Goal: Task Accomplishment & Management: Manage account settings

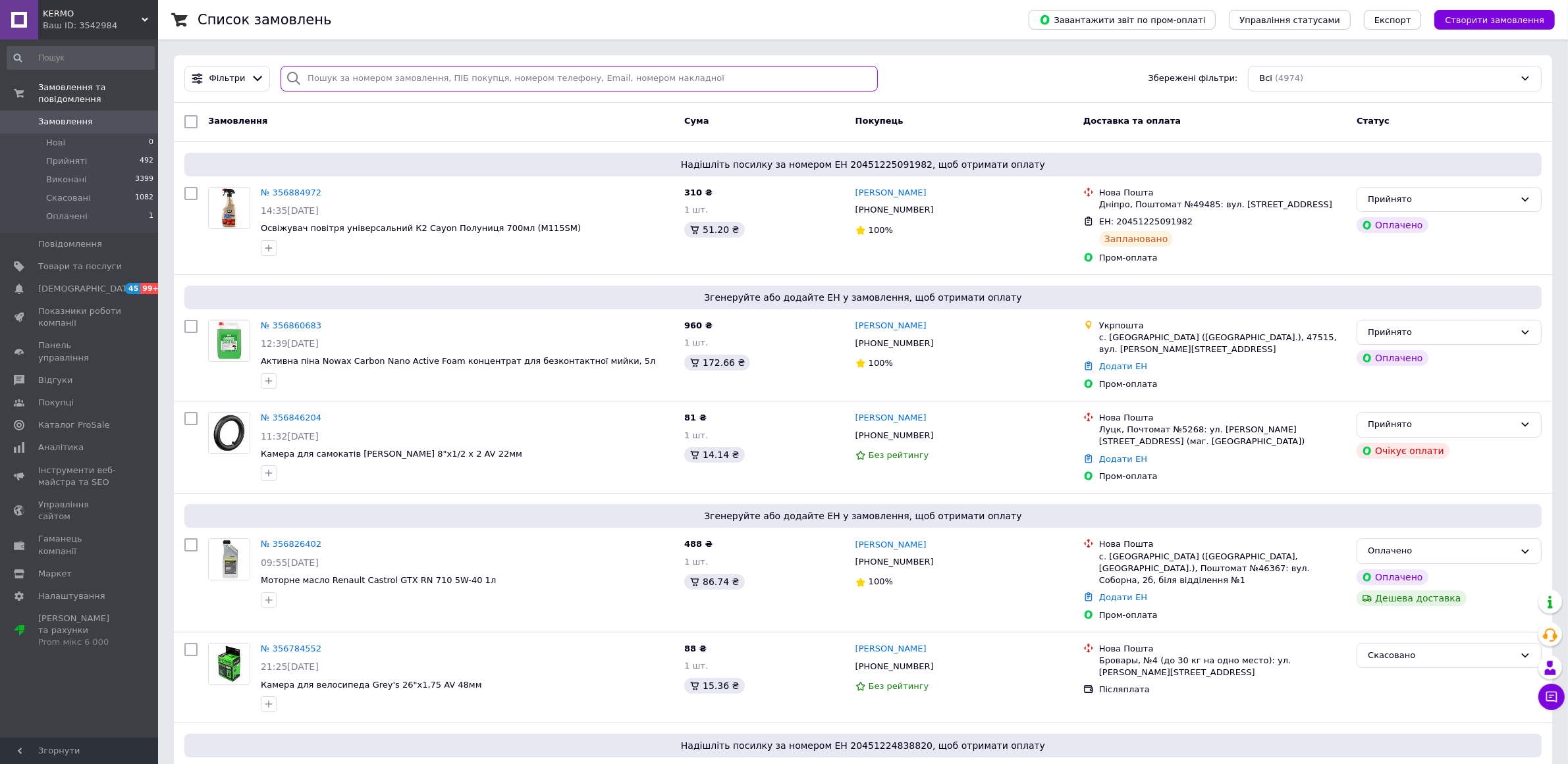
click at [463, 81] on input "search" at bounding box center [579, 78] width 597 height 26
paste input "355523890"
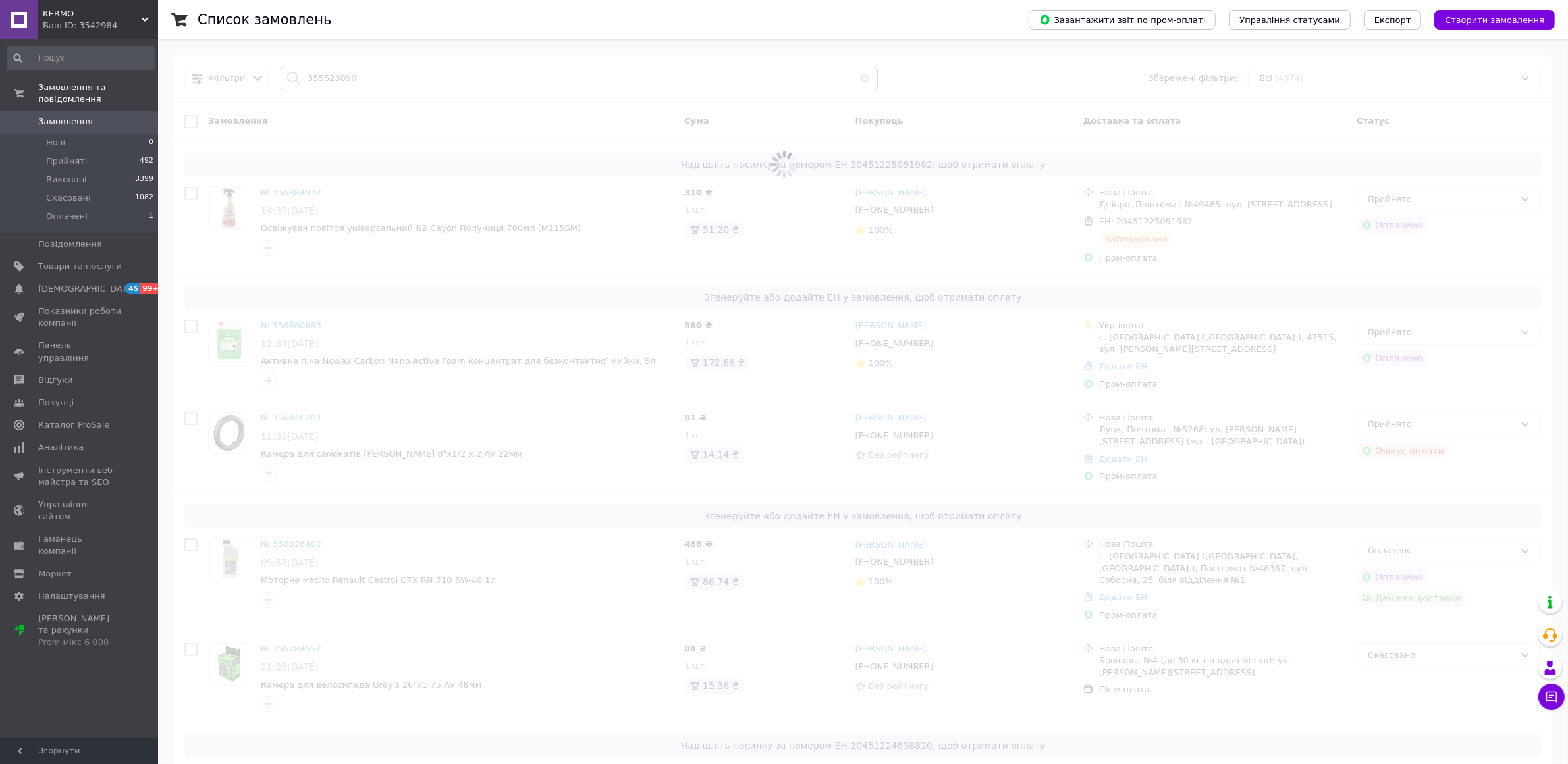
type input "355523890"
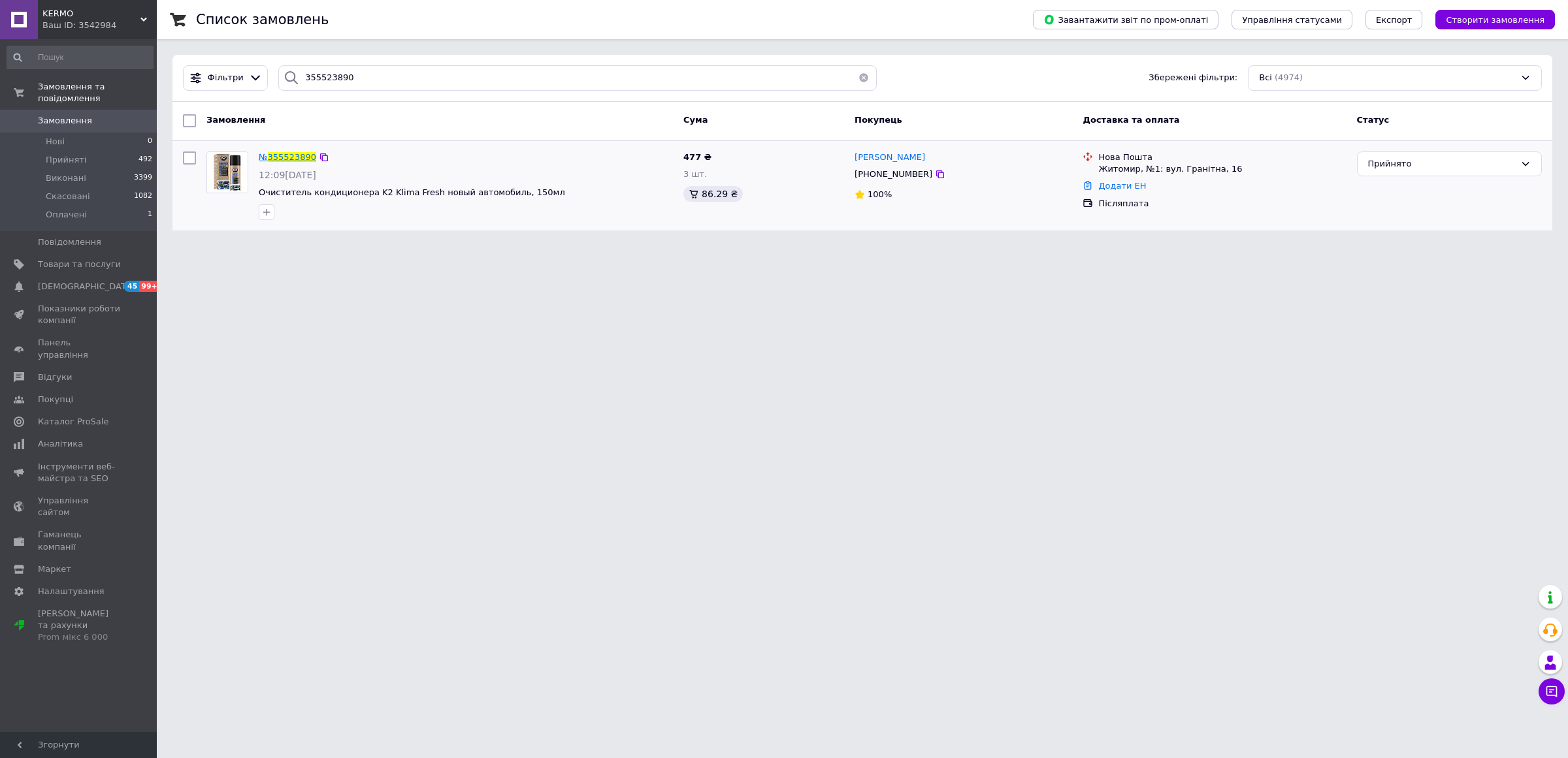
click at [276, 152] on span "355523890" at bounding box center [292, 157] width 48 height 10
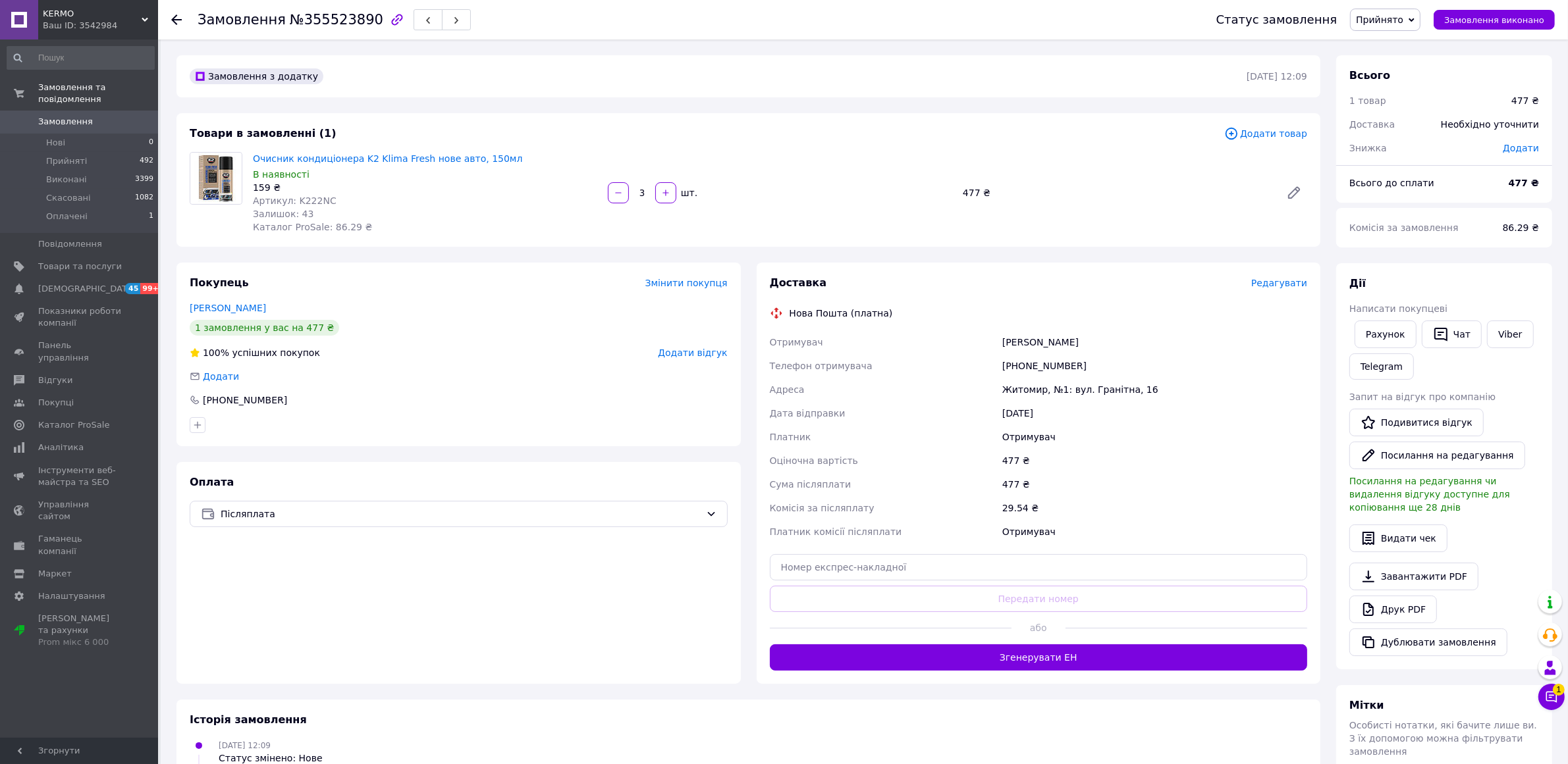
click at [176, 21] on icon at bounding box center [176, 19] width 11 height 11
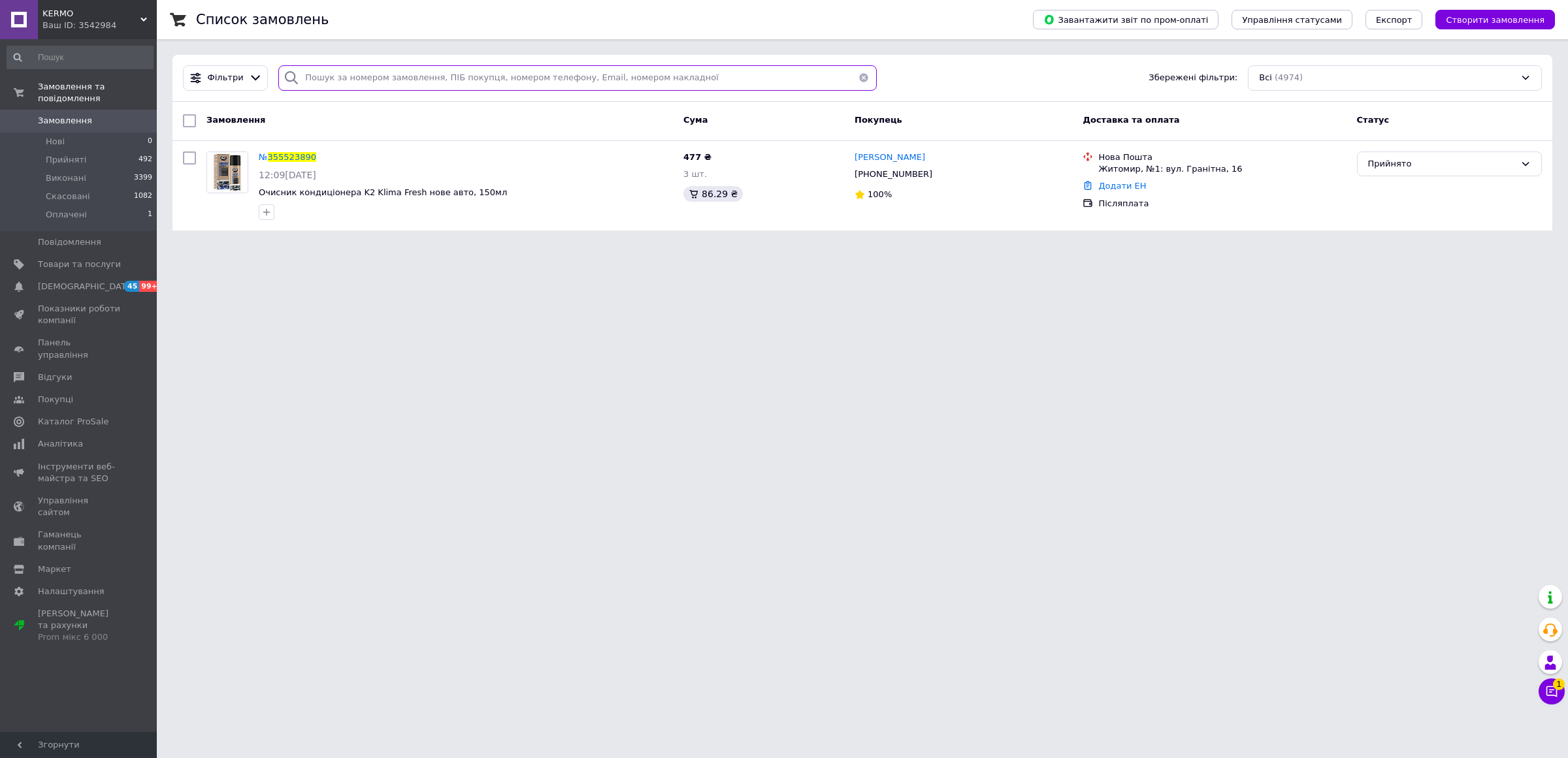
drag, startPoint x: 361, startPoint y: 66, endPoint x: 286, endPoint y: 77, distance: 75.8
click at [286, 77] on div at bounding box center [577, 78] width 599 height 25
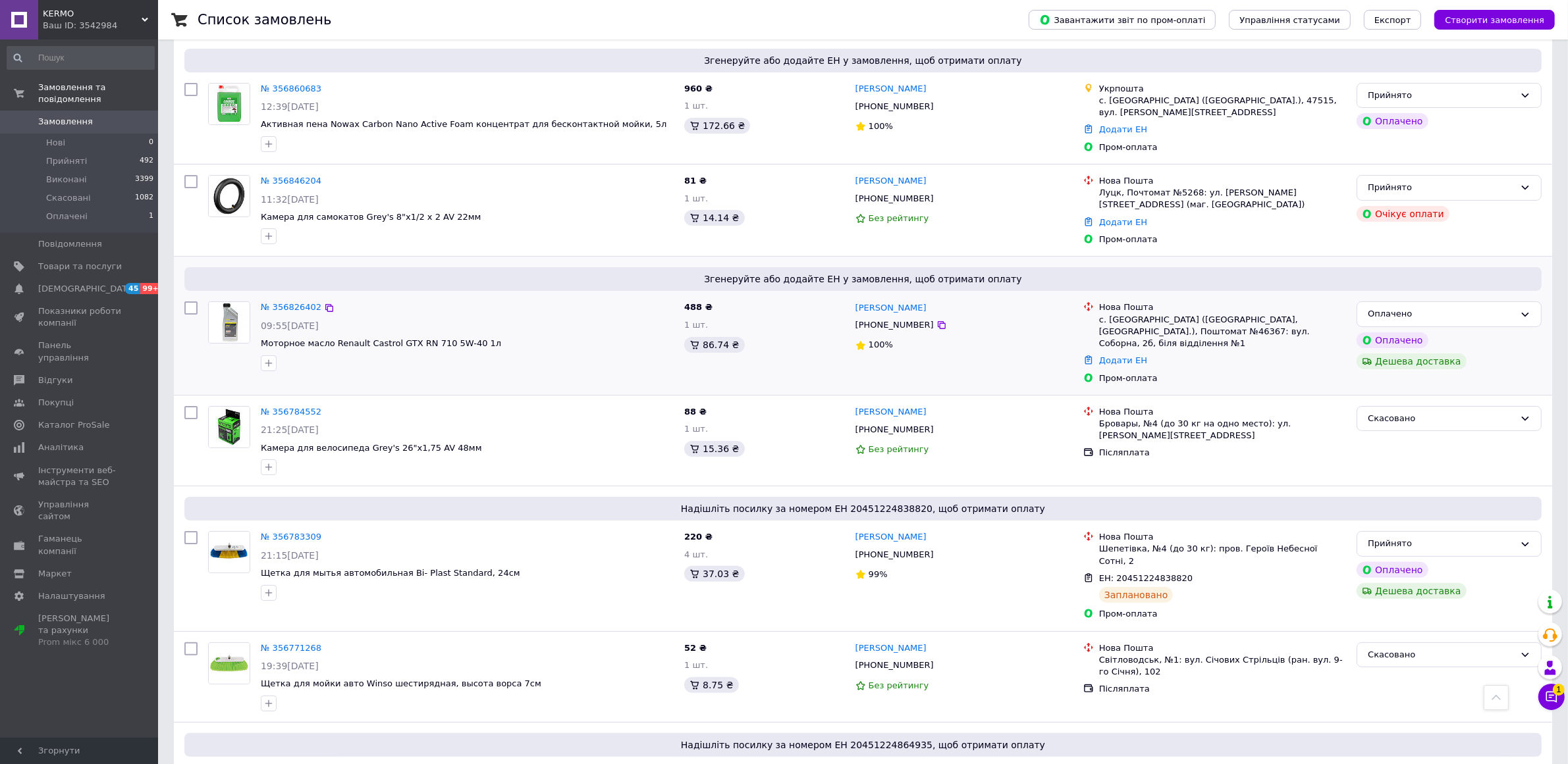
scroll to position [213, 0]
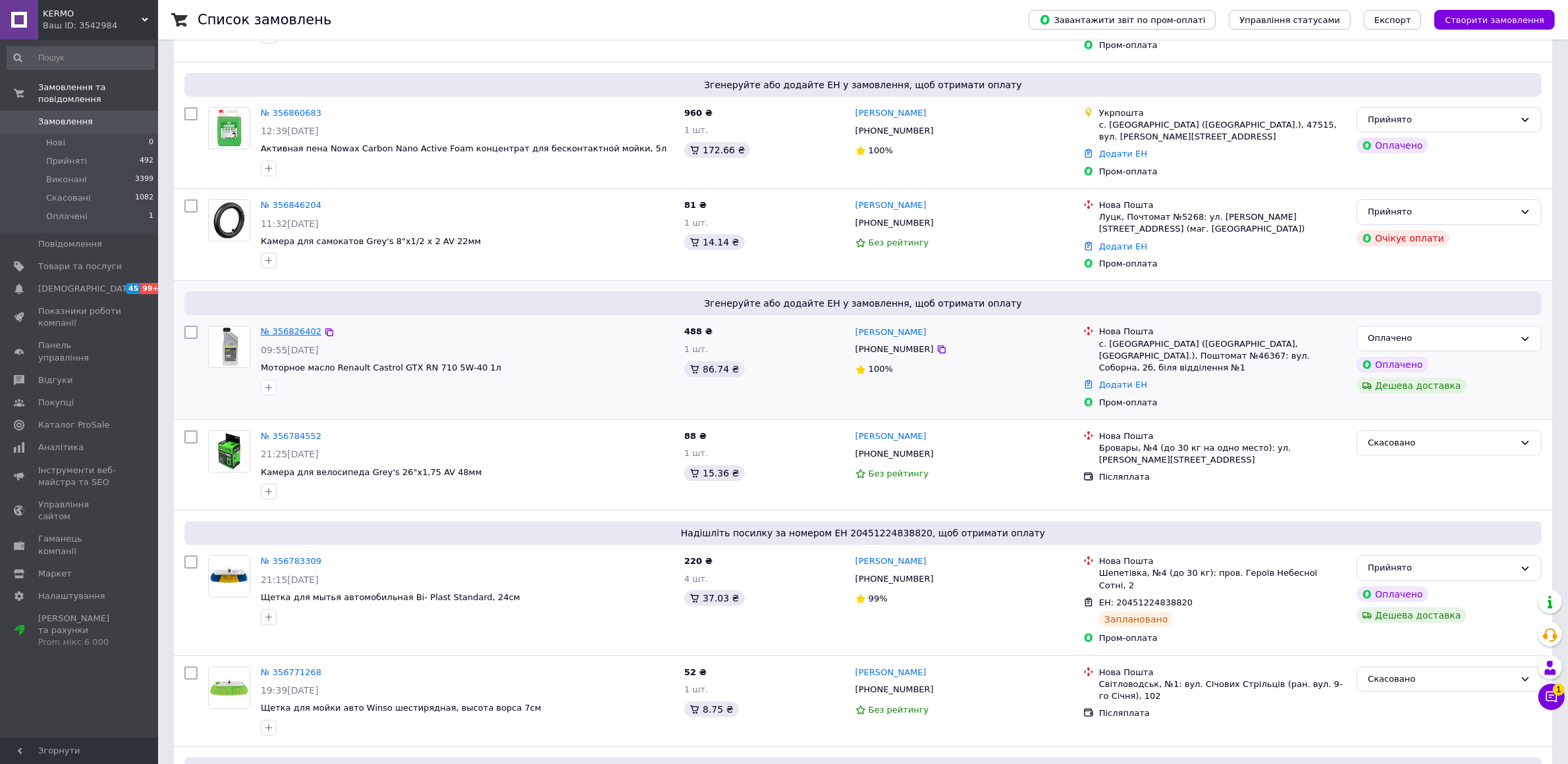
click at [296, 336] on link "№ 356826402" at bounding box center [291, 332] width 61 height 10
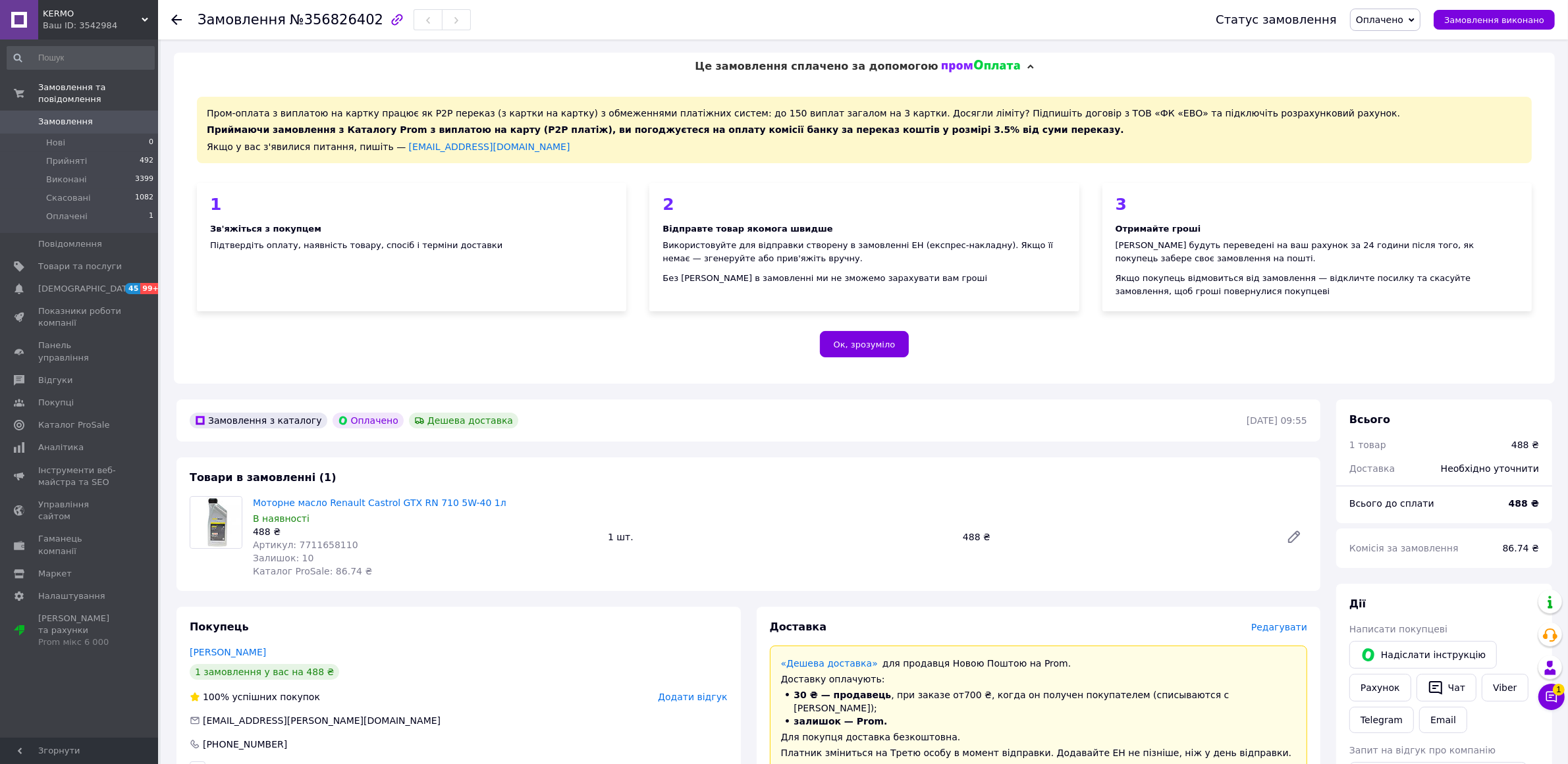
scroll to position [540, 0]
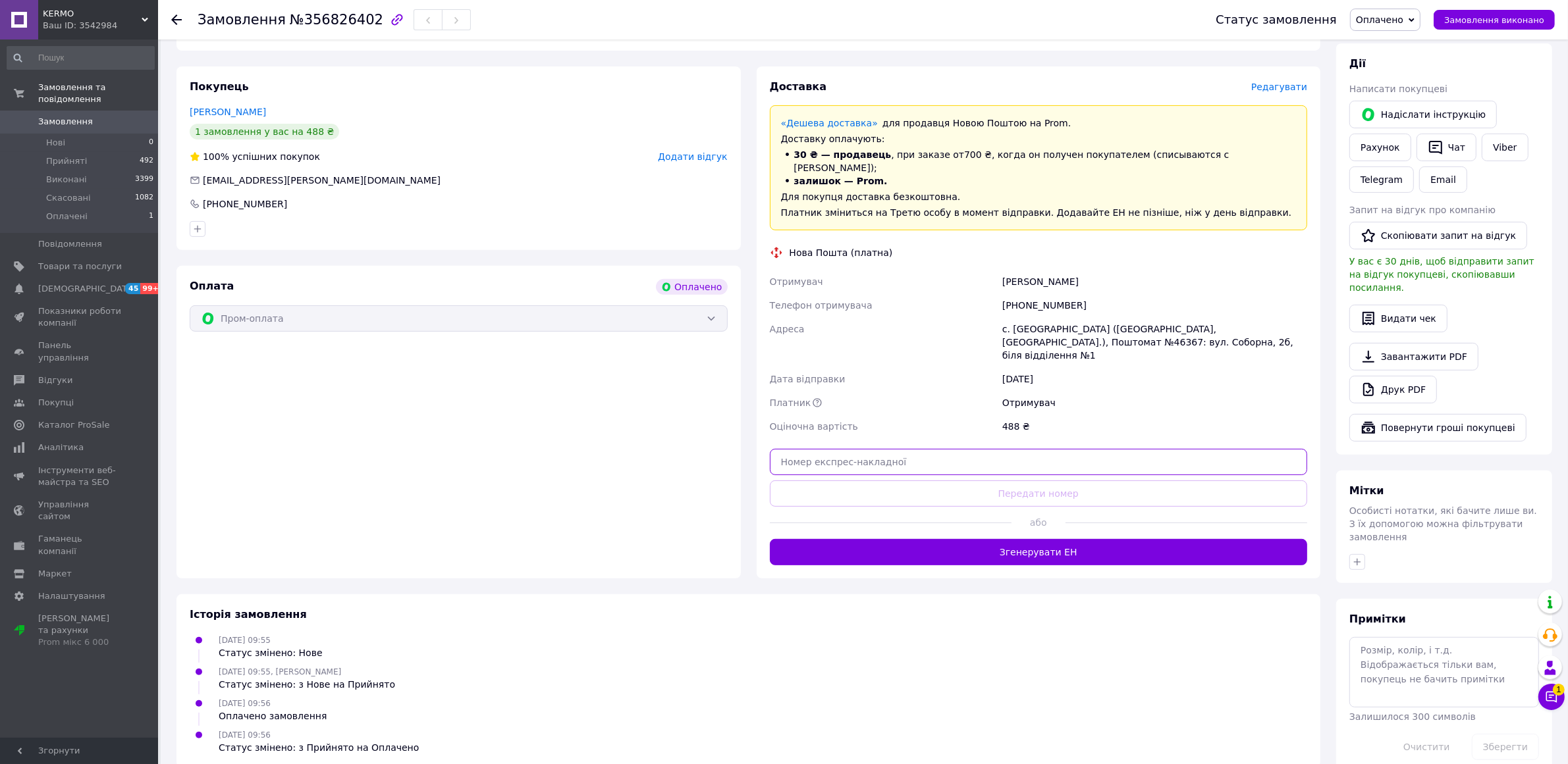
click at [952, 449] on input "text" at bounding box center [1039, 461] width 538 height 26
paste input "20451225195859"
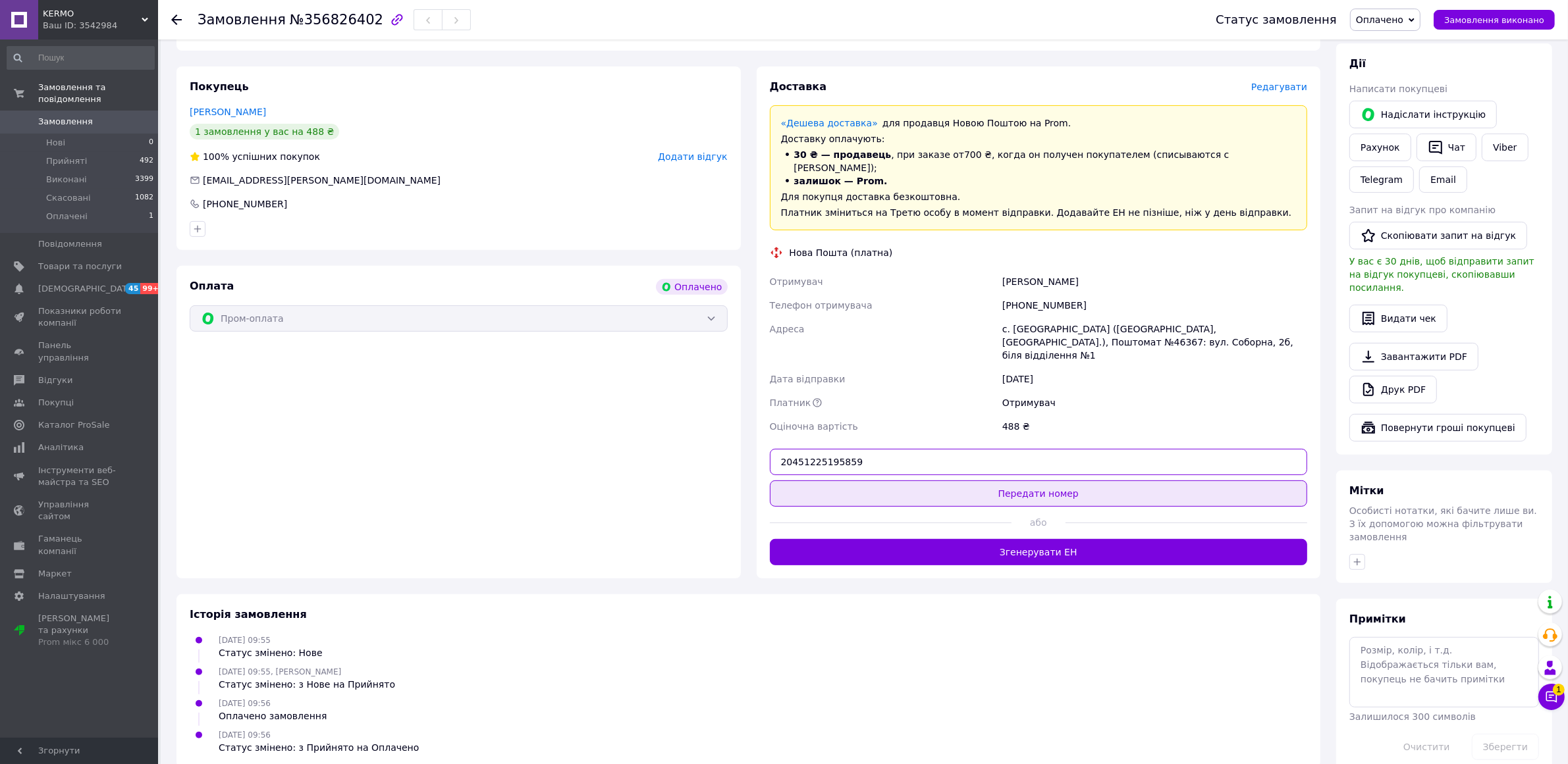
type input "20451225195859"
click at [952, 481] on button "Передати номер" at bounding box center [1039, 493] width 538 height 26
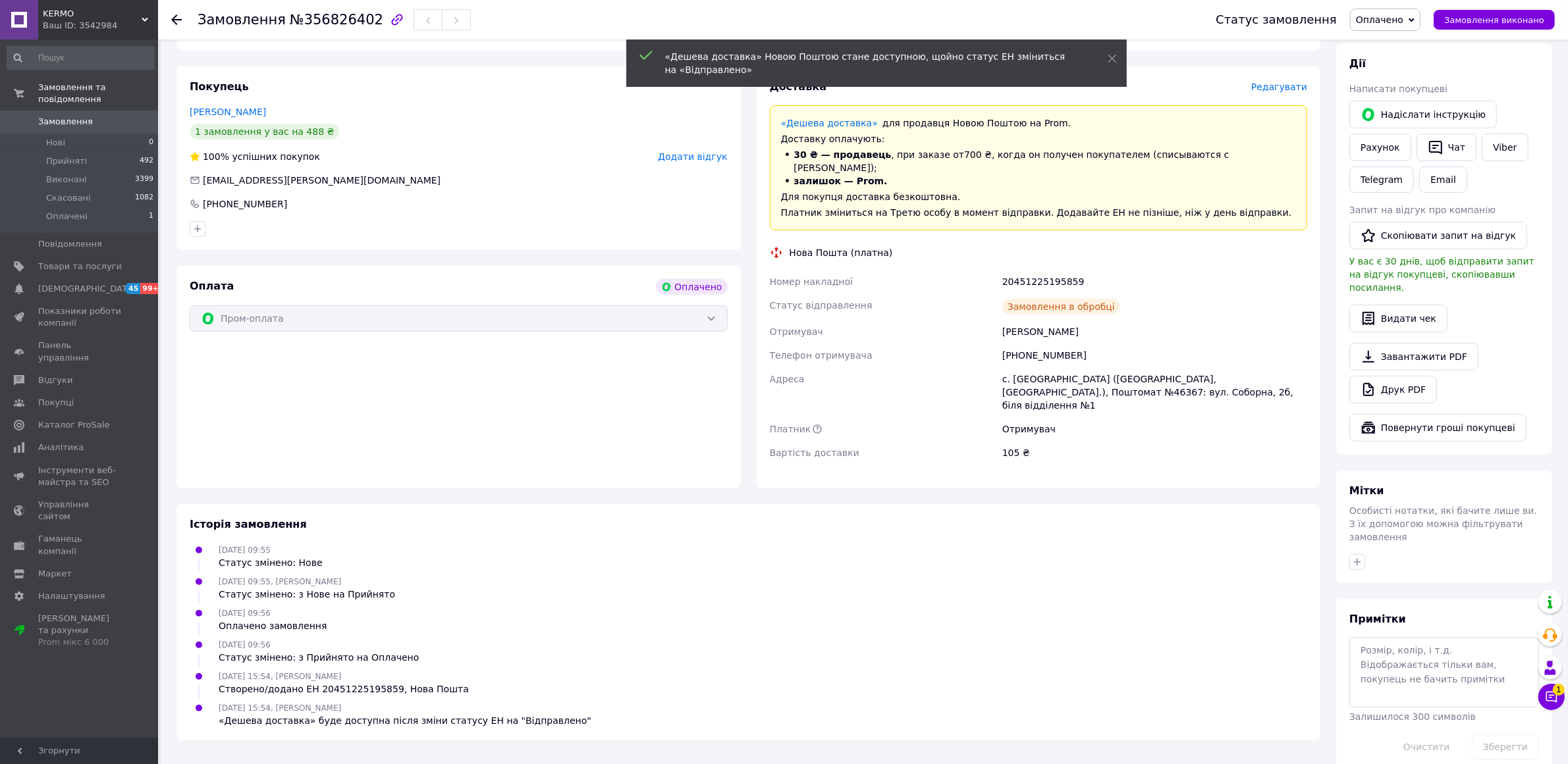
click at [177, 21] on icon at bounding box center [176, 19] width 11 height 11
